Goal: Task Accomplishment & Management: Manage account settings

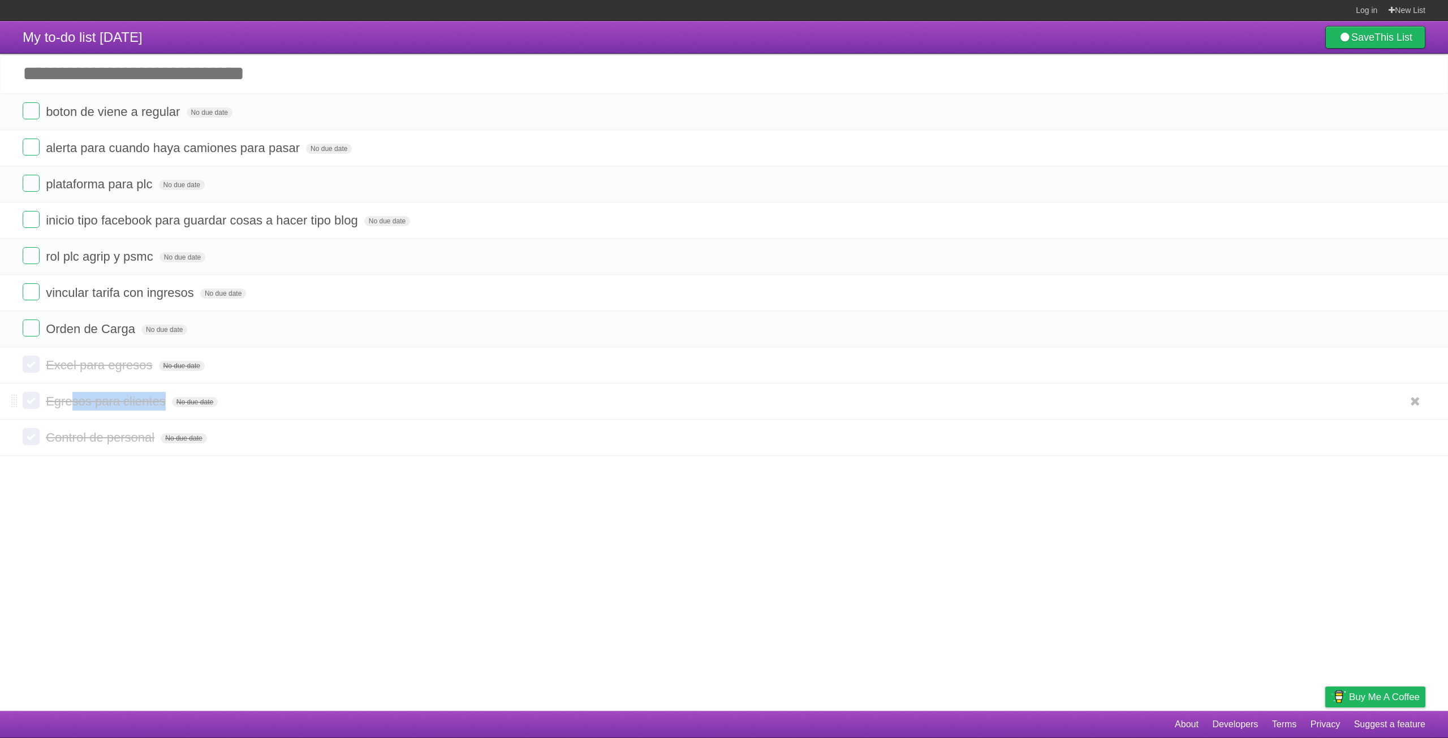
drag, startPoint x: 103, startPoint y: 403, endPoint x: 177, endPoint y: 410, distance: 74.4
click at [168, 398] on form "Egresos para clientes No due date White Red Blue Green Purple Orange" at bounding box center [724, 401] width 1403 height 19
click at [107, 476] on article "My to-do list [DATE] Save This List Add another task ********* boton de viene a…" at bounding box center [724, 366] width 1448 height 690
drag, startPoint x: 55, startPoint y: 436, endPoint x: 126, endPoint y: 440, distance: 71.4
click at [126, 440] on span "Control de personal" at bounding box center [101, 438] width 111 height 14
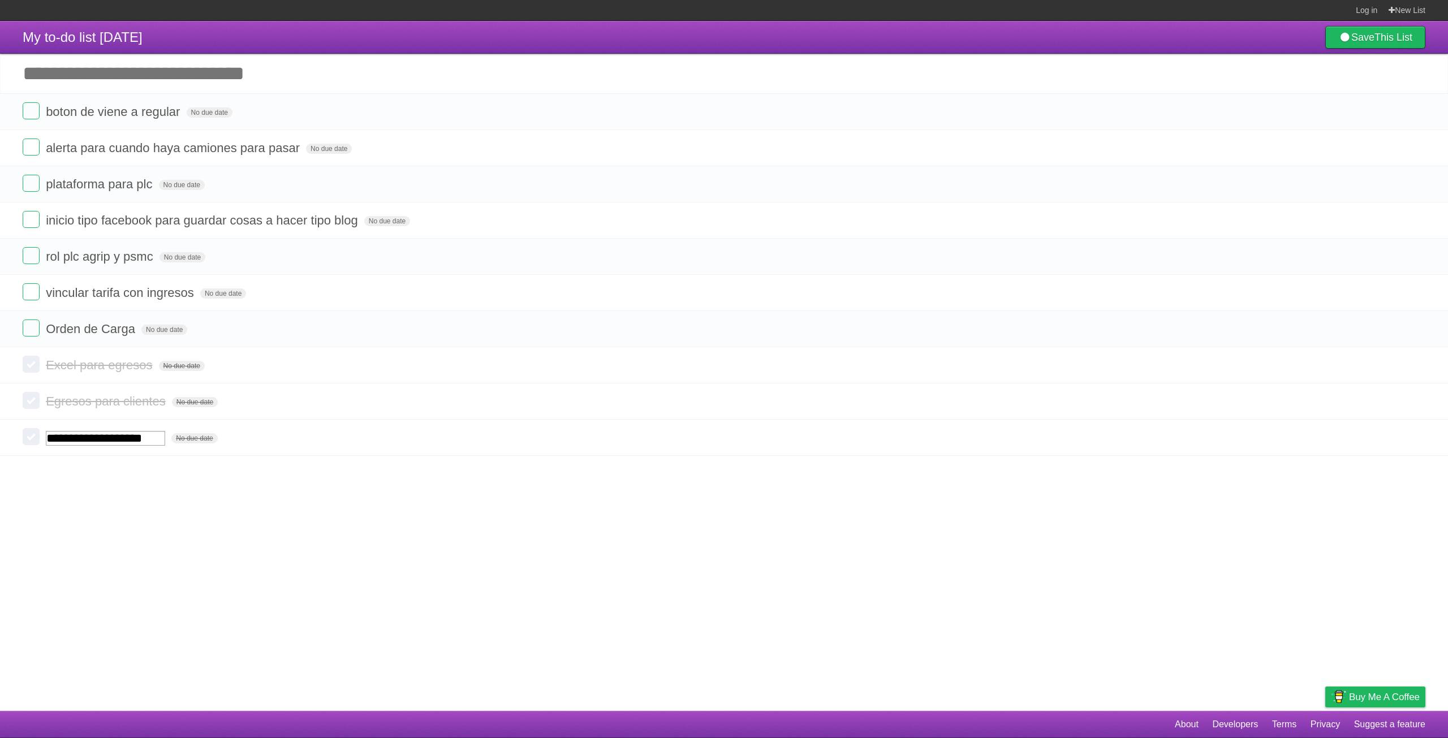
click at [128, 490] on article "My to-do list [DATE] Save This List Add another task ********* boton de viene a…" at bounding box center [724, 366] width 1448 height 690
drag, startPoint x: 88, startPoint y: 295, endPoint x: 194, endPoint y: 301, distance: 106.0
click at [193, 301] on form "vincular tarifa con ingresos No due date White Red Blue Green Purple Orange" at bounding box center [724, 292] width 1403 height 19
click at [222, 325] on form "Orden de Carga No due date White Red Blue Green Purple Orange" at bounding box center [724, 329] width 1403 height 19
drag, startPoint x: 53, startPoint y: 260, endPoint x: 133, endPoint y: 253, distance: 80.1
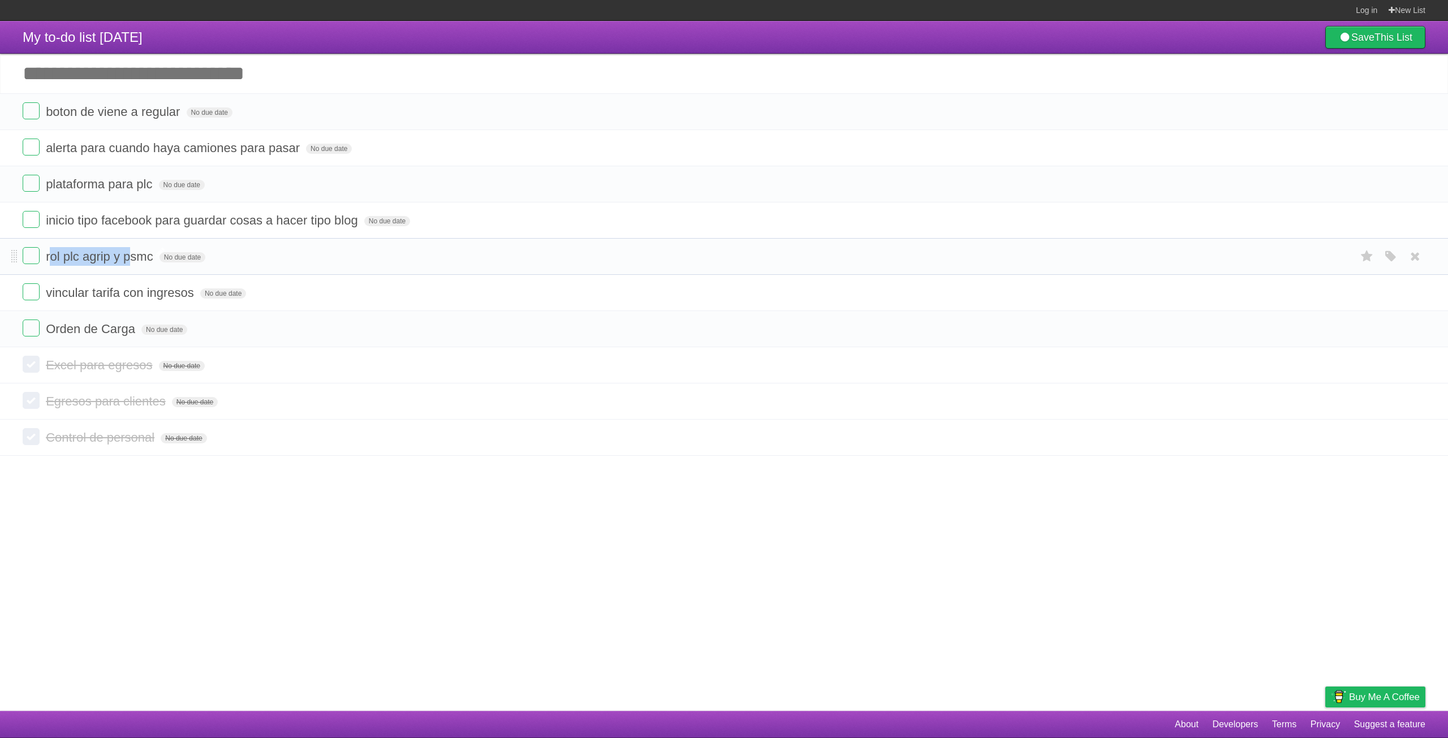
click at [133, 253] on span "rol plc agrip y psmc" at bounding box center [101, 257] width 110 height 14
click at [97, 216] on span "inicio tipo facebook para guardar cosas a hacer tipo blog" at bounding box center [203, 220] width 315 height 14
click at [91, 235] on li "**********" at bounding box center [724, 220] width 1448 height 37
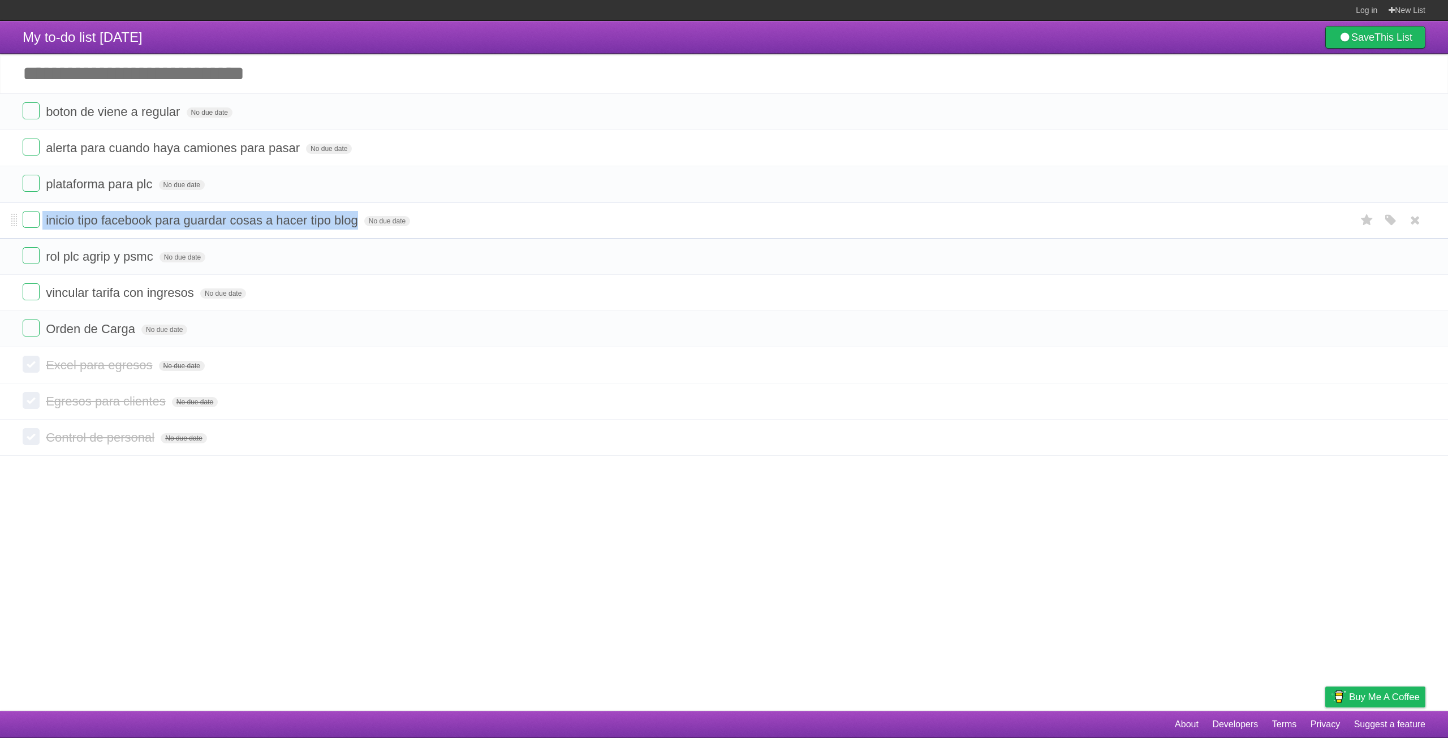
drag, startPoint x: 358, startPoint y: 225, endPoint x: 40, endPoint y: 212, distance: 317.7
click at [40, 212] on li "inicio tipo facebook para guardar cosas a hacer tipo blog No due date White Red…" at bounding box center [724, 220] width 1448 height 37
click at [320, 283] on li "vincular tarifa con ingresos No due date White Red Blue Green Purple Orange" at bounding box center [724, 292] width 1448 height 37
drag, startPoint x: 344, startPoint y: 219, endPoint x: 130, endPoint y: 215, distance: 214.5
click at [130, 215] on span "inicio tipo facebook para guardar cosas a hacer tipo blog" at bounding box center [203, 220] width 315 height 14
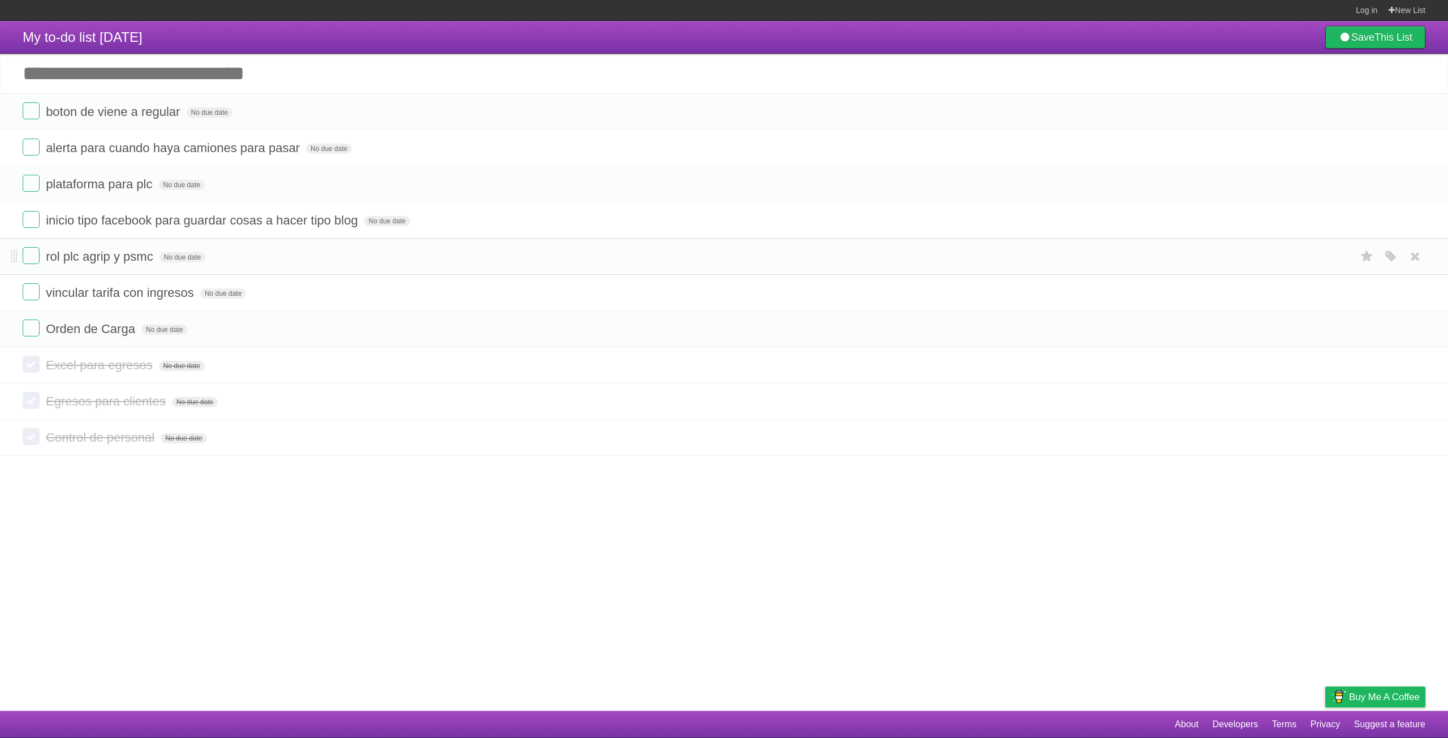
click at [280, 250] on form "rol plc agrip y psmc No due date White Red Blue Green Purple Orange" at bounding box center [724, 256] width 1403 height 19
drag, startPoint x: 66, startPoint y: 149, endPoint x: 294, endPoint y: 152, distance: 228.0
click at [294, 152] on span "alerta para cuando haya camiones para pasar" at bounding box center [174, 148] width 257 height 14
click at [306, 163] on li "**********" at bounding box center [724, 148] width 1448 height 37
drag, startPoint x: 70, startPoint y: 111, endPoint x: 192, endPoint y: 117, distance: 121.7
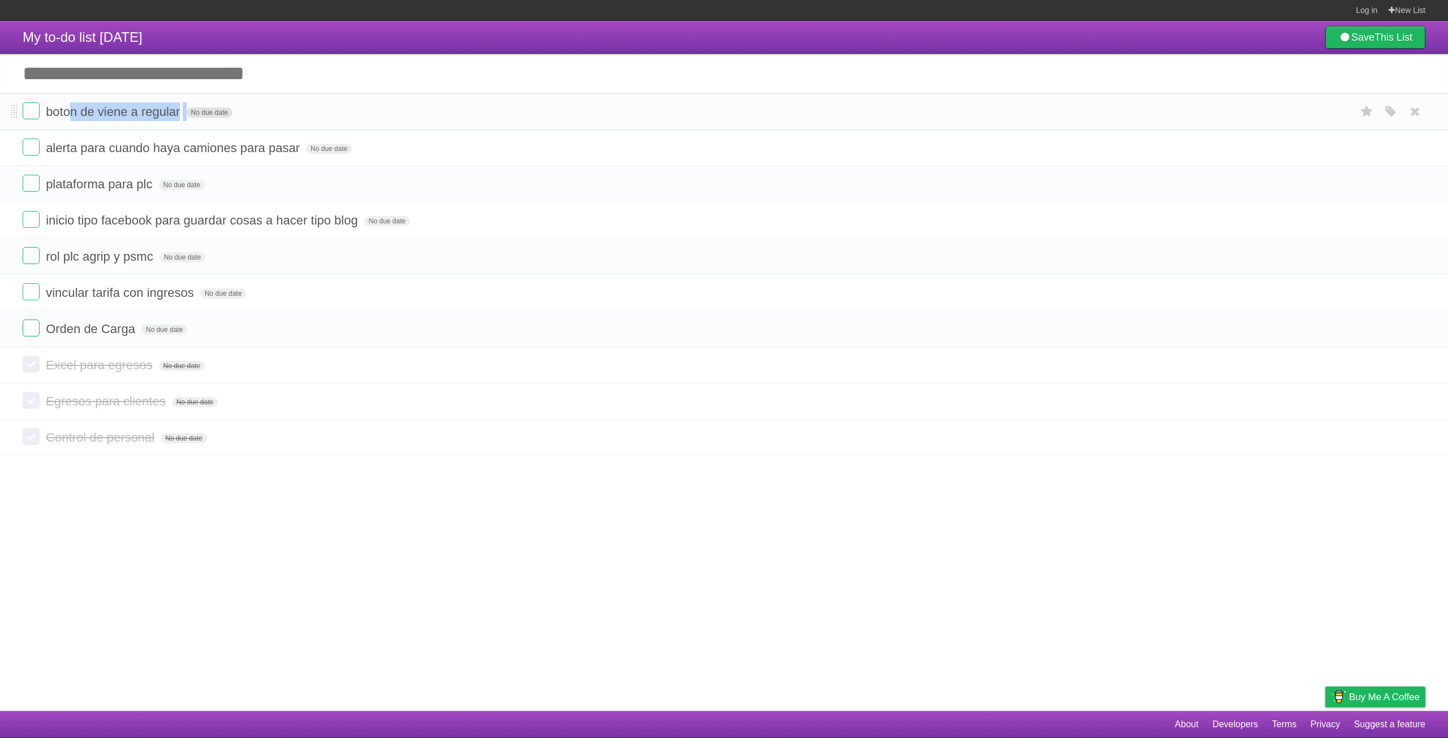
click at [192, 117] on form "boton de viene a regular No due date White Red Blue Green Purple Orange" at bounding box center [724, 111] width 1403 height 19
click at [580, 212] on li "inicio tipo facebook para guardar cosas a hacer tipo blog No due date White Red…" at bounding box center [724, 220] width 1448 height 37
